Goal: Transaction & Acquisition: Purchase product/service

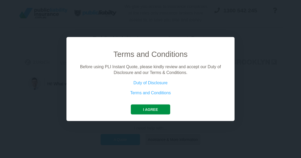
click at [138, 109] on button "I agree" at bounding box center [150, 109] width 39 height 10
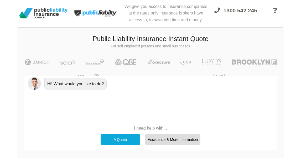
scroll to position [11, 0]
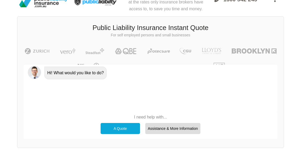
click at [124, 128] on div "A Quote" at bounding box center [120, 128] width 39 height 11
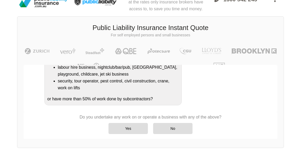
scroll to position [131, 0]
click at [165, 128] on div "No" at bounding box center [172, 128] width 39 height 11
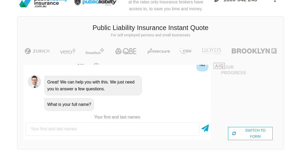
scroll to position [11, 0]
click at [238, 132] on div "SWITCH TO FORM" at bounding box center [250, 133] width 45 height 13
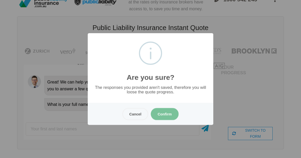
click at [164, 114] on button "Confirm" at bounding box center [165, 114] width 28 height 12
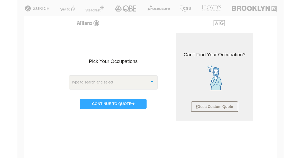
scroll to position [55, 0]
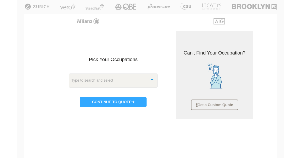
click at [132, 79] on div "Type to search and select" at bounding box center [113, 80] width 89 height 14
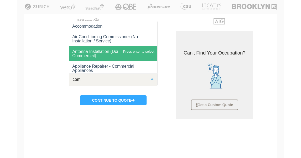
type input "comp"
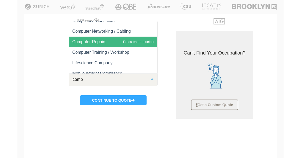
scroll to position [14, 0]
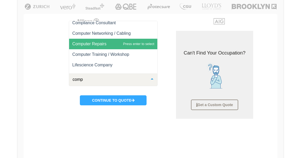
click at [111, 46] on span "Computer Repairs" at bounding box center [113, 44] width 88 height 11
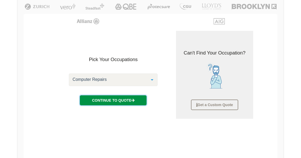
click at [108, 103] on button "Continue to Quote" at bounding box center [113, 100] width 67 height 10
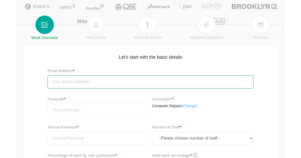
click at [104, 79] on input "email" at bounding box center [151, 81] width 206 height 13
type input "[EMAIL_ADDRESS][DOMAIN_NAME]"
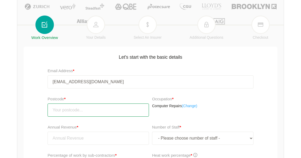
click at [90, 110] on input "number" at bounding box center [98, 109] width 101 height 13
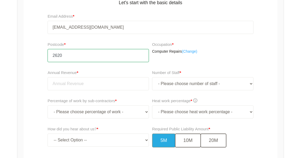
scroll to position [111, 0]
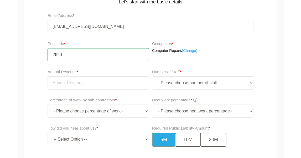
type input "2620"
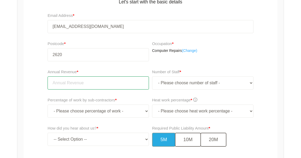
click at [97, 82] on input "tel" at bounding box center [98, 82] width 101 height 13
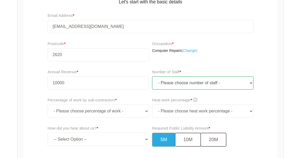
type input "10,000.00"
click at [179, 84] on select "- Please choose number of staff - 1 2 3 4 5 6 7 8 9 10 11+" at bounding box center [202, 82] width 101 height 13
select select "2"
click at [152, 76] on select "- Please choose number of staff - 1 2 3 4 5 6 7 8 9 10 11+" at bounding box center [202, 82] width 101 height 13
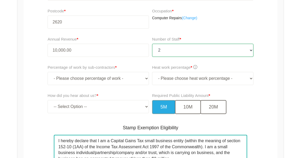
scroll to position [145, 0]
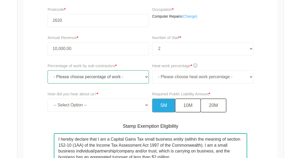
click at [122, 79] on select "- Please choose percentage of work - 0% 0 to 9.99% 10% to 19.99% 20% to 29.99% …" at bounding box center [98, 76] width 101 height 13
select select "40-50"
click at [48, 70] on select "- Please choose percentage of work - 0% 0 to 9.99% 10% to 19.99% 20% to 29.99% …" at bounding box center [98, 76] width 101 height 13
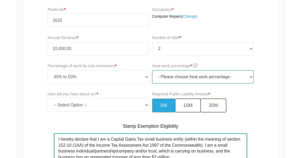
click at [180, 78] on select "- Please choose heat work percentage - 0% 0 to 5% Above 5%" at bounding box center [202, 76] width 101 height 13
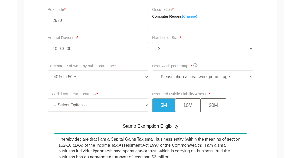
click at [197, 65] on span at bounding box center [195, 65] width 4 height 4
click at [206, 61] on div "Heat work percentage * - Please choose heat work percentage - 0% 0 to 5% Above …" at bounding box center [203, 75] width 107 height 28
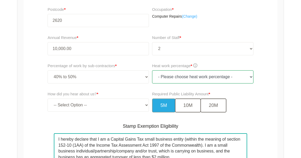
click at [207, 73] on select "- Please choose heat work percentage - 0% 0 to 5% Above 5%" at bounding box center [202, 76] width 101 height 13
select select "0"
click at [152, 70] on select "- Please choose heat work percentage - 0% 0 to 5% Above 5%" at bounding box center [202, 76] width 101 height 13
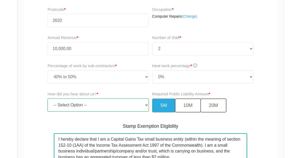
click at [105, 107] on select "-- Select Option -- TV Commercial Google Search Bing Search Referred by Someone…" at bounding box center [98, 104] width 101 height 13
select select "google"
click at [48, 98] on select "-- Select Option -- TV Commercial Google Search Bing Search Referred by Someone…" at bounding box center [98, 104] width 101 height 13
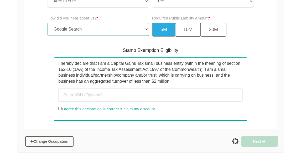
scroll to position [222, 0]
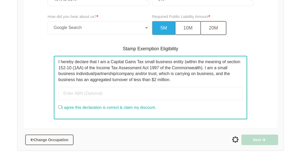
click at [61, 108] on input "I agree this declaration is correct & claim my discount." at bounding box center [59, 106] width 3 height 3
checkbox input "true"
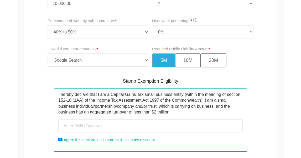
scroll to position [221, 0]
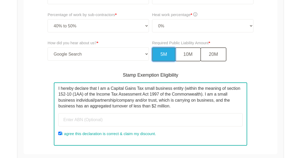
click at [157, 53] on button "5M" at bounding box center [163, 54] width 23 height 14
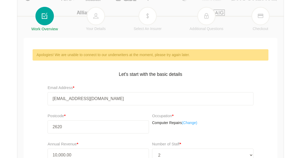
scroll to position [83, 0]
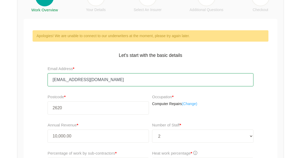
click at [131, 78] on input "[EMAIL_ADDRESS][DOMAIN_NAME]" at bounding box center [151, 79] width 206 height 13
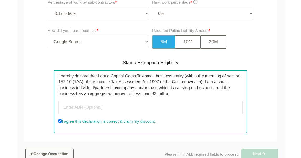
scroll to position [248, 0]
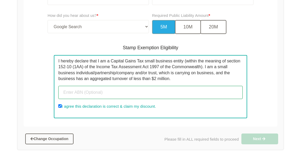
click at [119, 93] on input "text" at bounding box center [150, 92] width 184 height 13
type input "8"
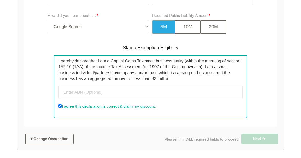
click at [118, 106] on label "I agree this declaration is correct & claim my discount." at bounding box center [106, 106] width 97 height 6
click at [62, 106] on input "I agree this declaration is correct & claim my discount." at bounding box center [59, 105] width 3 height 3
click at [118, 106] on label "I agree this declaration is correct & claim my discount." at bounding box center [106, 106] width 97 height 6
click at [62, 106] on input "I agree this declaration is correct & claim my discount." at bounding box center [59, 105] width 3 height 3
checkbox input "true"
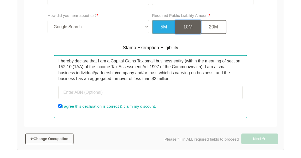
click at [191, 25] on button "10M" at bounding box center [188, 27] width 26 height 14
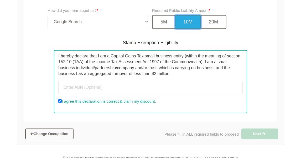
scroll to position [218, 0]
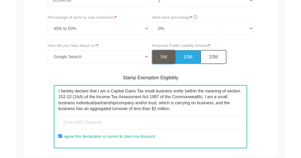
click at [167, 56] on button "5M" at bounding box center [163, 57] width 23 height 14
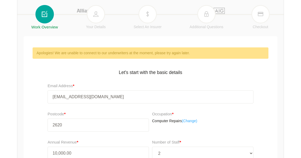
scroll to position [64, 0]
